Goal: Task Accomplishment & Management: Manage account settings

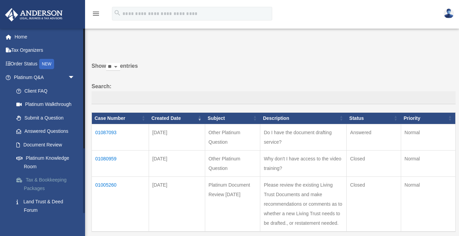
scroll to position [99, 0]
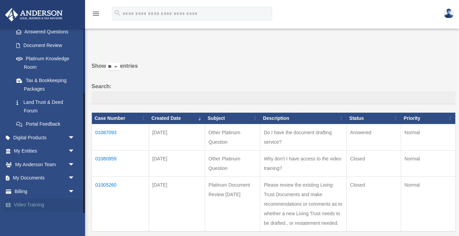
click at [37, 203] on link "Video Training" at bounding box center [45, 205] width 80 height 14
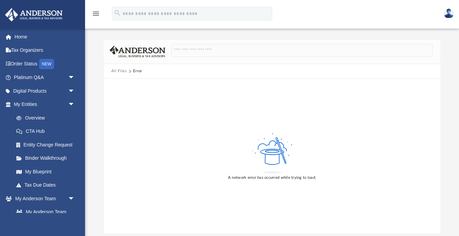
click at [450, 14] on img at bounding box center [449, 14] width 10 height 10
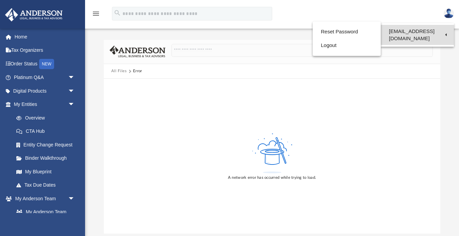
click at [440, 30] on link "[EMAIL_ADDRESS][DOMAIN_NAME]" at bounding box center [417, 35] width 73 height 20
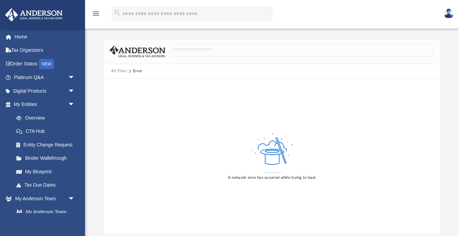
click at [451, 14] on img at bounding box center [449, 14] width 10 height 10
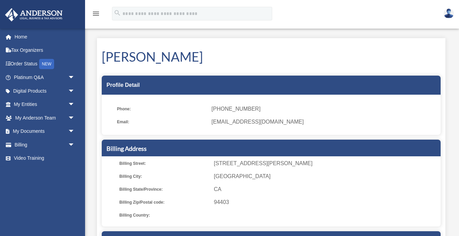
click at [449, 13] on img at bounding box center [449, 14] width 10 height 10
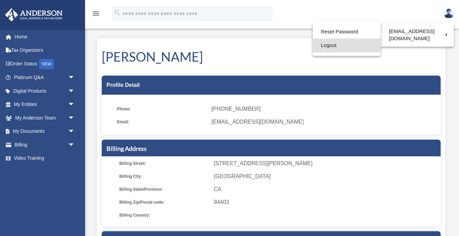
click at [350, 49] on link "Logout" at bounding box center [347, 45] width 68 height 14
